Goal: Task Accomplishment & Management: Manage account settings

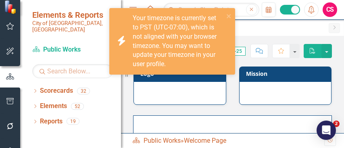
click at [283, 33] on div "Objective Scorecard Welcome Page Pin Close" at bounding box center [241, 29] width 167 height 13
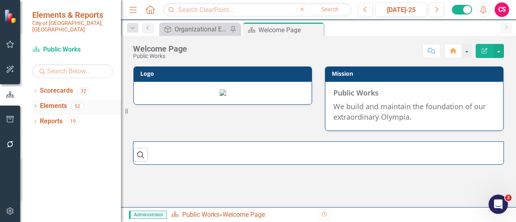
click at [44, 103] on link "Elements" at bounding box center [53, 106] width 27 height 9
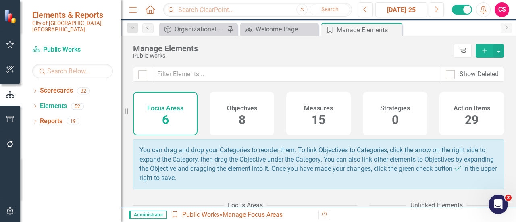
click at [341, 106] on div "Measures 15" at bounding box center [318, 114] width 64 height 44
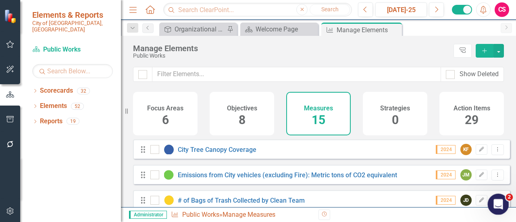
click at [343, 148] on icon "Open Intercom Messenger" at bounding box center [496, 203] width 13 height 13
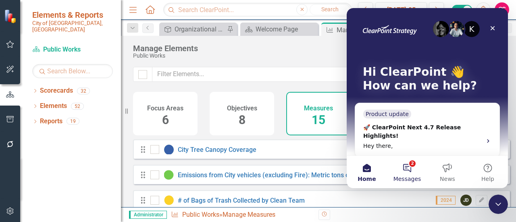
click at [343, 148] on button "2 Messages" at bounding box center [407, 172] width 40 height 32
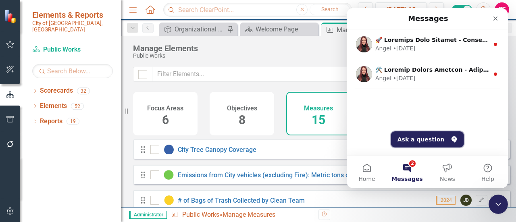
click at [343, 135] on button "Ask a question" at bounding box center [427, 139] width 73 height 16
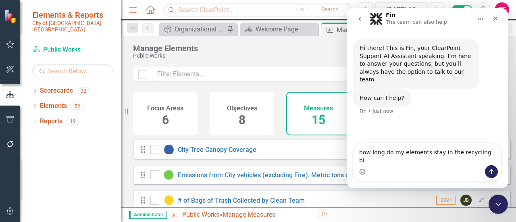
type textarea "how long do my elements stay in the recycling bin"
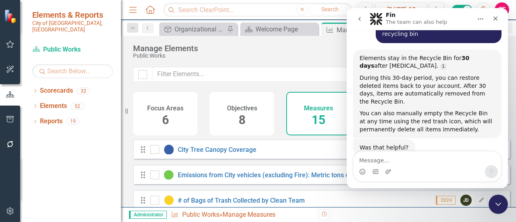
scroll to position [102, 0]
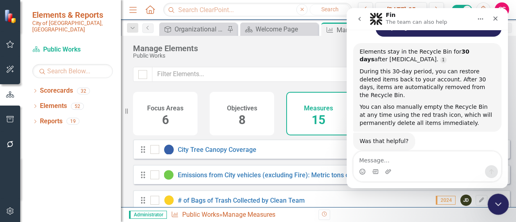
click at [343, 148] on div "Close Intercom Messenger" at bounding box center [496, 202] width 19 height 19
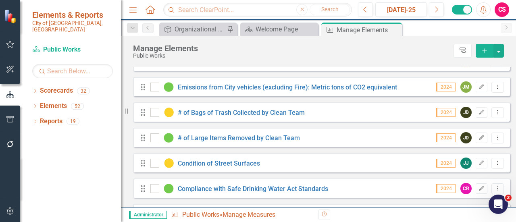
scroll to position [0, 0]
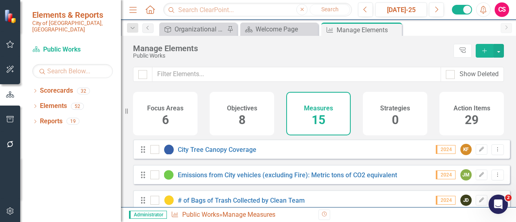
click at [299, 61] on div "Manage Elements Public Works Tree Explorer Add" at bounding box center [318, 51] width 395 height 31
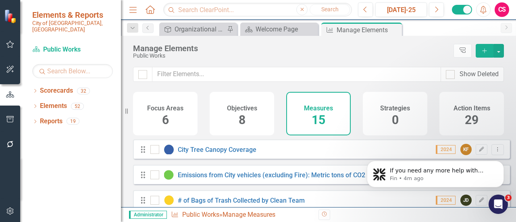
scroll to position [152, 0]
click at [60, 117] on link "Reports" at bounding box center [51, 121] width 23 height 9
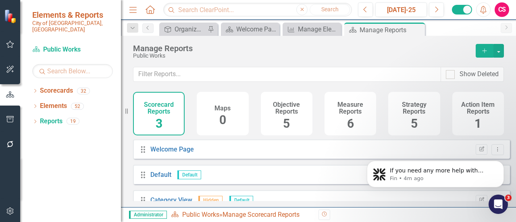
click at [343, 93] on div "Measure Reports 6" at bounding box center [350, 114] width 52 height 44
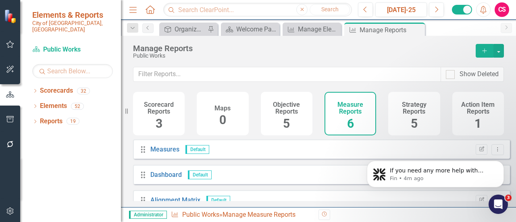
scroll to position [90, 0]
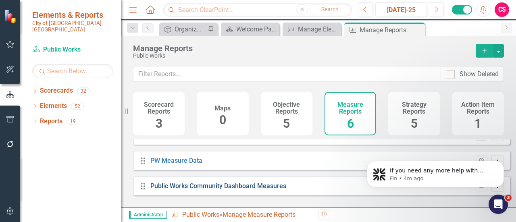
click at [274, 148] on link "Public Works Community Dashboard Measures" at bounding box center [218, 186] width 136 height 8
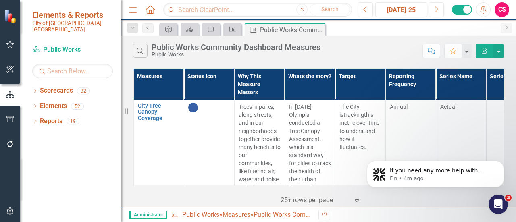
click at [343, 54] on button "Edit Report" at bounding box center [485, 51] width 18 height 14
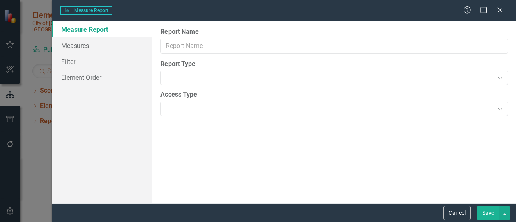
type input "Public Works Community Dashboard Measures"
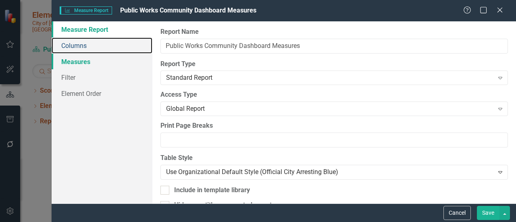
click at [91, 46] on link "Columns" at bounding box center [102, 45] width 101 height 16
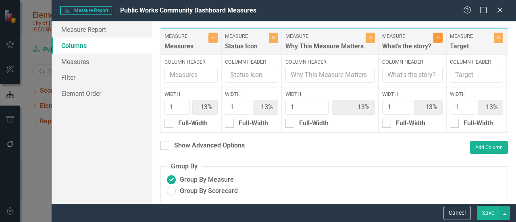
click at [343, 37] on icon "Close" at bounding box center [438, 37] width 4 height 5
type input "14%"
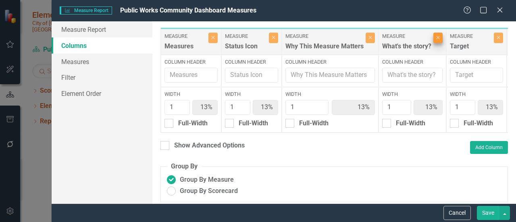
type input "14%"
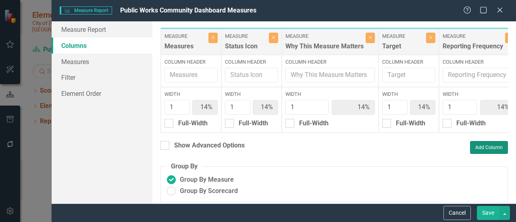
click at [343, 148] on button "Add Column" at bounding box center [489, 147] width 38 height 13
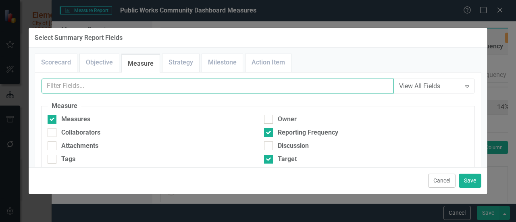
click at [146, 83] on input "text" at bounding box center [218, 86] width 352 height 15
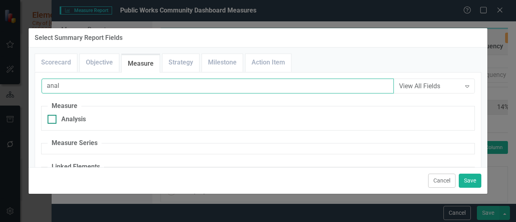
type input "anal"
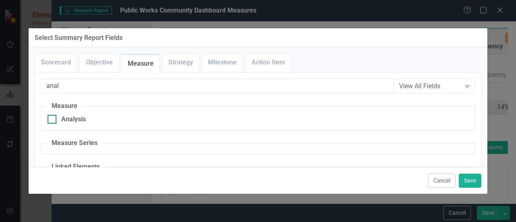
click at [61, 115] on div "Analysis" at bounding box center [73, 119] width 25 height 9
click at [53, 115] on input "Analysis" at bounding box center [50, 117] width 5 height 5
checkbox input "true"
click at [343, 148] on button "Save" at bounding box center [470, 181] width 23 height 14
type input "13%"
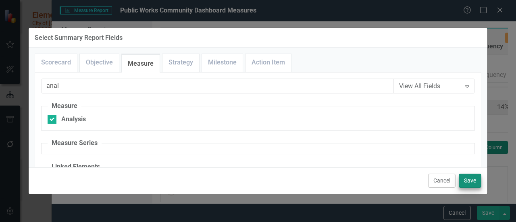
type input "13%"
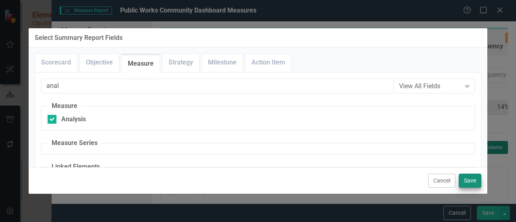
type input "13%"
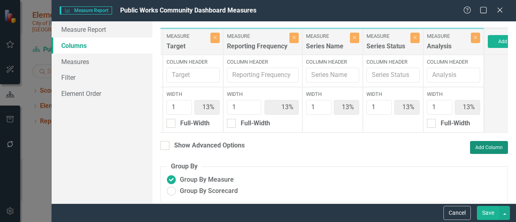
scroll to position [0, 223]
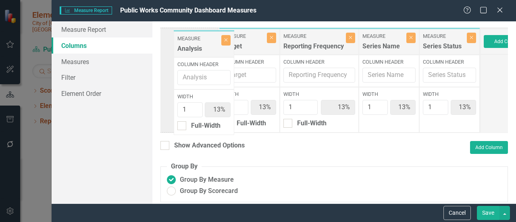
drag, startPoint x: 439, startPoint y: 49, endPoint x: 199, endPoint y: 51, distance: 240.6
click at [199, 51] on div "Measure Measures Close Column Header Width 1 13% Full-Width Measure Status Icon…" at bounding box center [210, 80] width 539 height 106
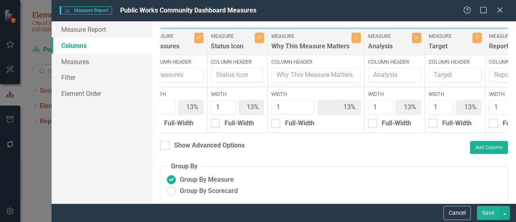
scroll to position [0, 14]
click at [343, 148] on button "Add Column" at bounding box center [489, 147] width 38 height 13
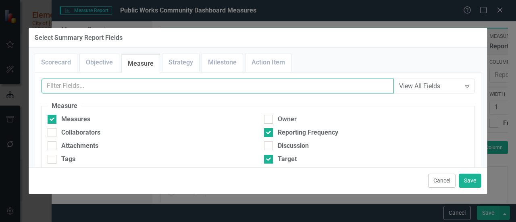
click at [120, 90] on input "text" at bounding box center [218, 86] width 352 height 15
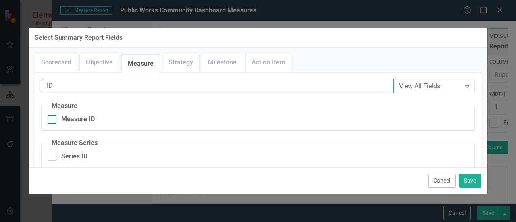
type input "ID"
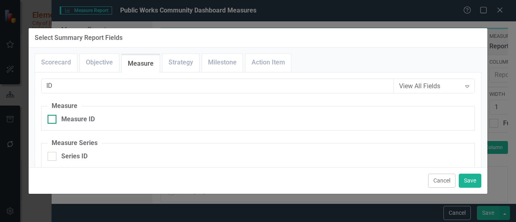
click at [64, 120] on div "Measure ID" at bounding box center [77, 119] width 33 height 9
click at [53, 120] on input "Measure ID" at bounding box center [50, 117] width 5 height 5
checkbox input "true"
click at [69, 148] on div "Series ID" at bounding box center [74, 156] width 26 height 9
click at [53, 148] on input "Series ID" at bounding box center [50, 154] width 5 height 5
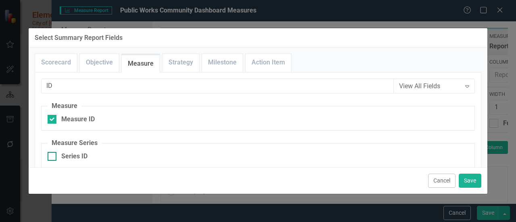
checkbox input "true"
click at [343, 148] on button "Save" at bounding box center [470, 181] width 23 height 14
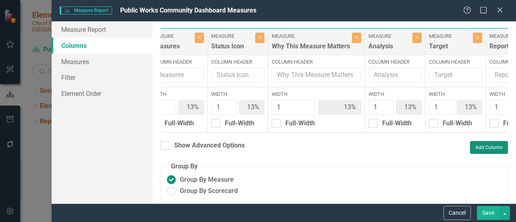
type input "10%"
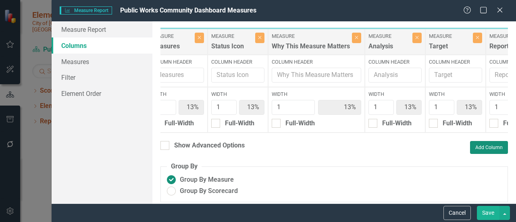
type input "10%"
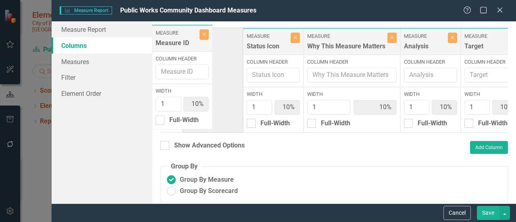
scroll to position [0, 0]
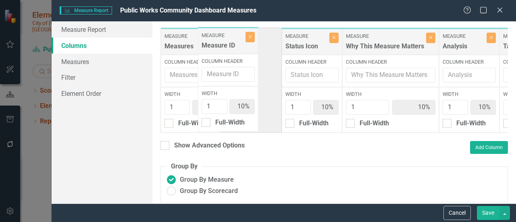
drag, startPoint x: 354, startPoint y: 46, endPoint x: 227, endPoint y: 46, distance: 127.0
click at [227, 46] on div "Measure Measures Close Column Header Width 1 10% Full-Width Measure Status Icon…" at bounding box center [490, 80] width 660 height 106
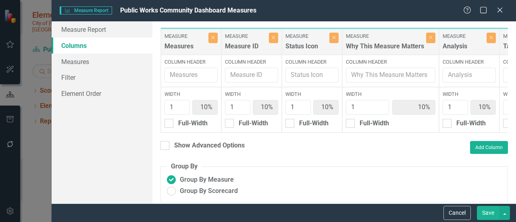
scroll to position [0, 372]
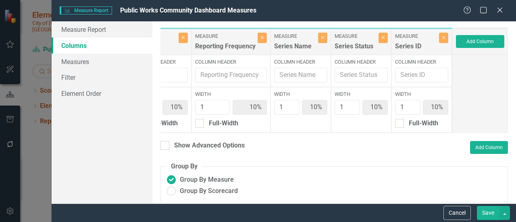
click at [343, 148] on button "Save" at bounding box center [488, 213] width 23 height 14
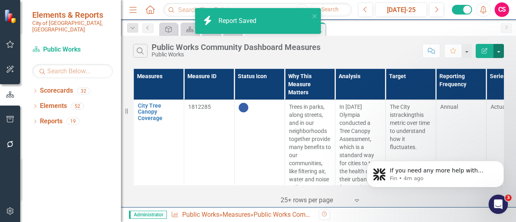
click at [343, 51] on button "button" at bounding box center [498, 51] width 10 height 14
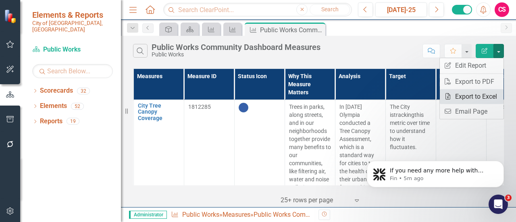
click at [343, 96] on link "Excel Export to Excel" at bounding box center [472, 96] width 64 height 15
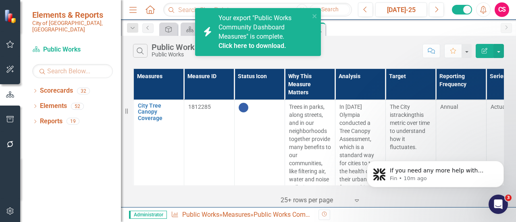
click at [265, 48] on link "Click here to download." at bounding box center [252, 46] width 68 height 8
